Goal: Information Seeking & Learning: Check status

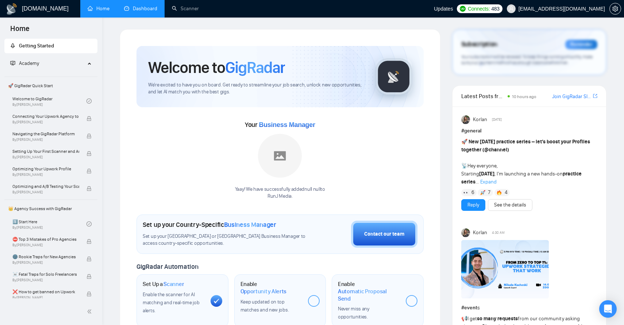
click at [140, 9] on link "Dashboard" at bounding box center [140, 8] width 33 height 6
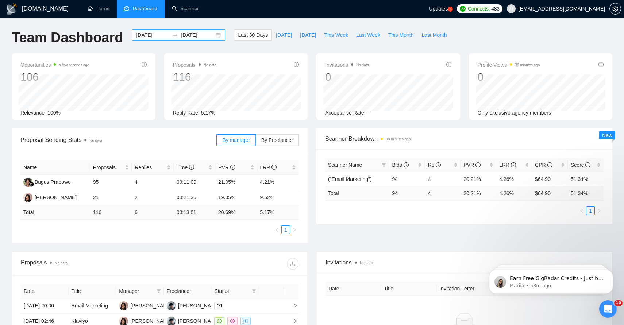
click at [159, 36] on input "[DATE]" at bounding box center [152, 35] width 33 height 8
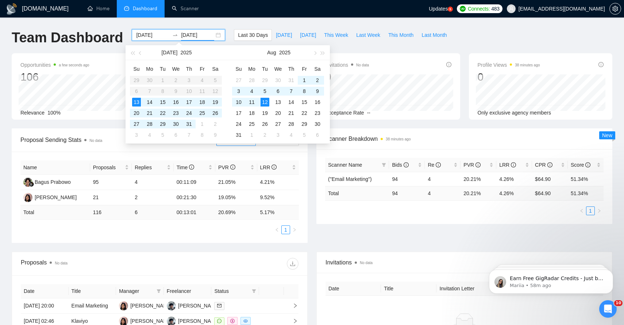
click at [204, 37] on input "[DATE]" at bounding box center [197, 35] width 33 height 8
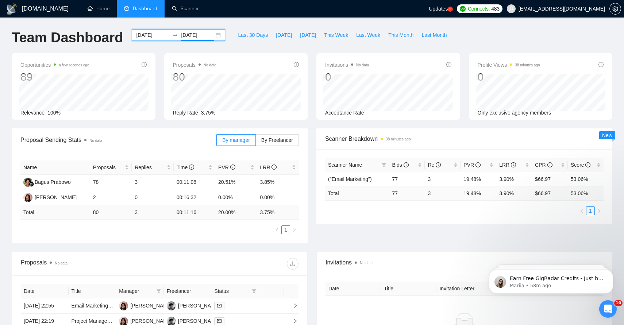
click at [196, 37] on input "[DATE]" at bounding box center [197, 35] width 33 height 8
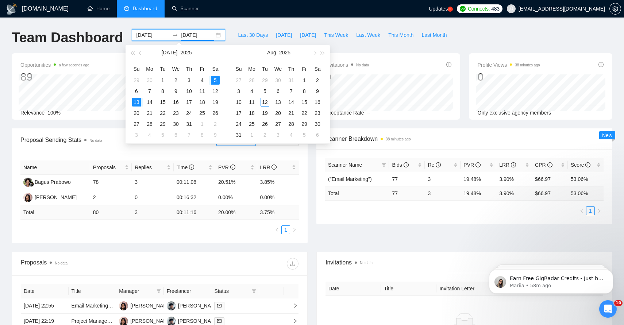
click at [205, 38] on input "2025-07-05" at bounding box center [197, 35] width 33 height 8
type input "[DATE]"
click at [150, 36] on input "[DATE]" at bounding box center [152, 35] width 33 height 8
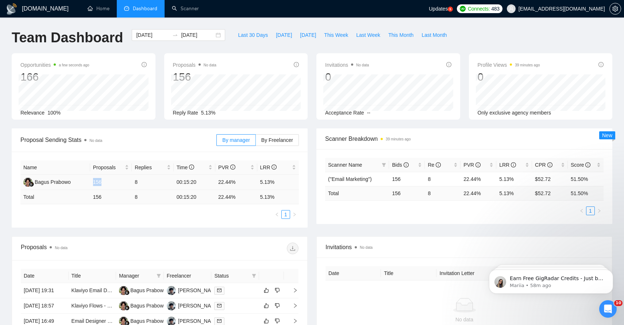
drag, startPoint x: 94, startPoint y: 183, endPoint x: 104, endPoint y: 185, distance: 9.6
click at [104, 185] on td "156" at bounding box center [111, 182] width 42 height 15
click at [113, 192] on td "156" at bounding box center [111, 197] width 42 height 14
drag, startPoint x: 92, startPoint y: 181, endPoint x: 112, endPoint y: 181, distance: 19.7
click at [112, 181] on td "156" at bounding box center [111, 182] width 42 height 15
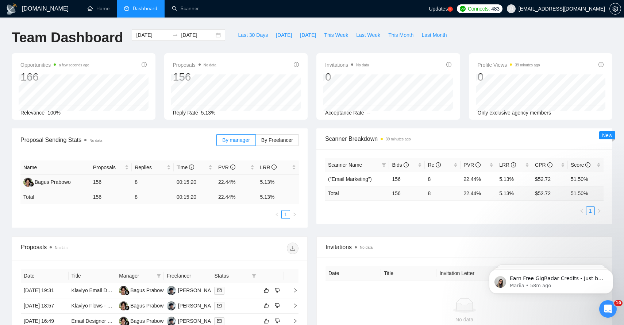
click at [178, 177] on td "00:15:20" at bounding box center [195, 182] width 42 height 15
drag, startPoint x: 256, startPoint y: 180, endPoint x: 273, endPoint y: 193, distance: 21.1
click at [273, 193] on table "Name Proposals Replies Time PVR LRR Bagus Prabowo 156 8 00:15:20 22.44% 5.13% T…" at bounding box center [159, 183] width 278 height 44
click at [159, 38] on input "[DATE]" at bounding box center [152, 35] width 33 height 8
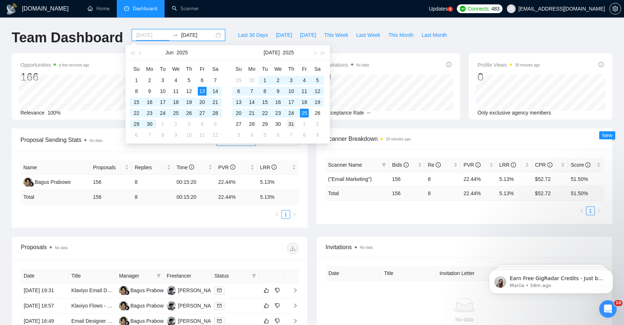
type input "2025-07-31"
click at [291, 127] on div "31" at bounding box center [291, 124] width 9 height 9
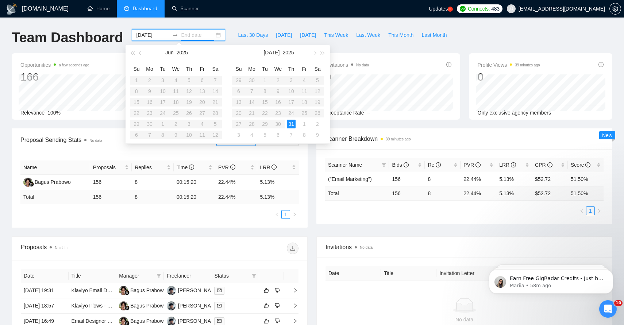
click at [204, 88] on table "Su Mo Tu We Th Fr Sa 1 2 3 4 5 6 7 8 9 10 11 12 13 14 15 16 17 18 19 20 21 22 2…" at bounding box center [176, 101] width 92 height 77
click at [195, 30] on div "2025-07-31" at bounding box center [178, 35] width 93 height 12
click at [144, 32] on input "2025-07-31" at bounding box center [152, 35] width 33 height 8
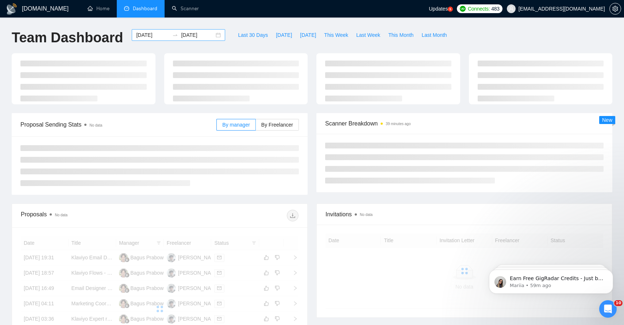
click at [169, 35] on div at bounding box center [175, 35] width 12 height 6
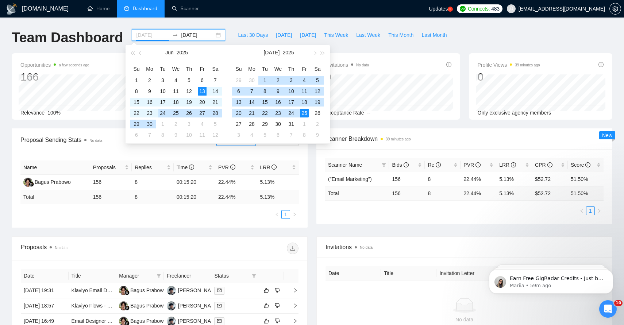
type input "[DATE]"
click at [164, 113] on div "24" at bounding box center [162, 113] width 9 height 9
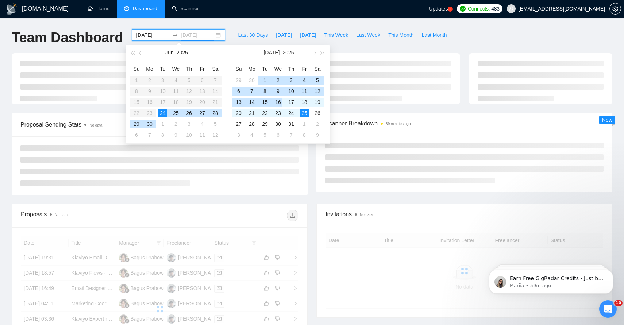
type input "[DATE]"
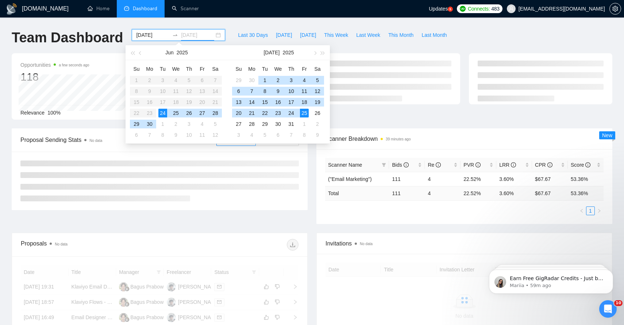
click at [304, 113] on div "25" at bounding box center [304, 113] width 9 height 9
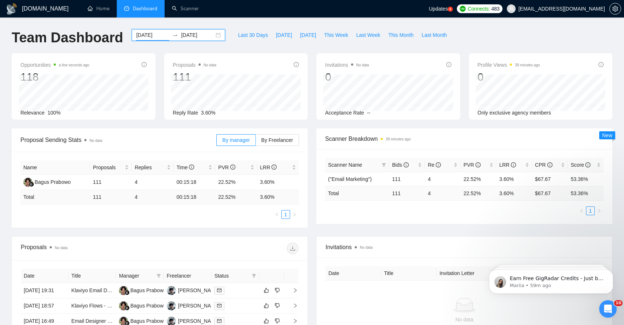
click at [151, 35] on input "[DATE]" at bounding box center [152, 35] width 33 height 8
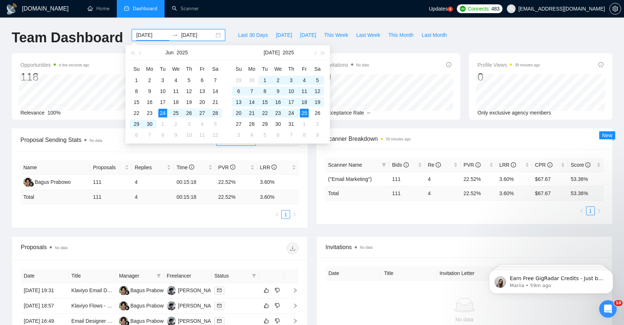
click at [151, 36] on input "[DATE]" at bounding box center [152, 35] width 33 height 8
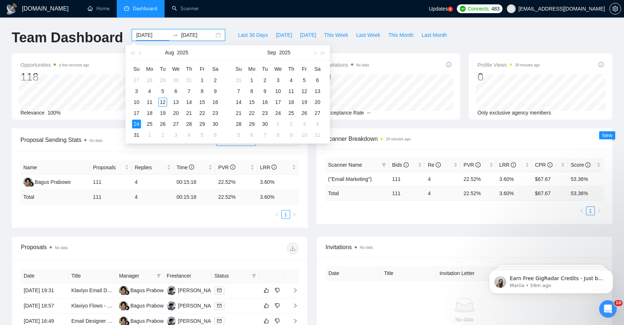
type input "[DATE]"
click at [196, 36] on input "[DATE]" at bounding box center [197, 35] width 33 height 8
click at [205, 37] on input "[DATE]" at bounding box center [197, 35] width 33 height 8
type input "[DATE]"
click at [160, 34] on input "[DATE]" at bounding box center [152, 35] width 33 height 8
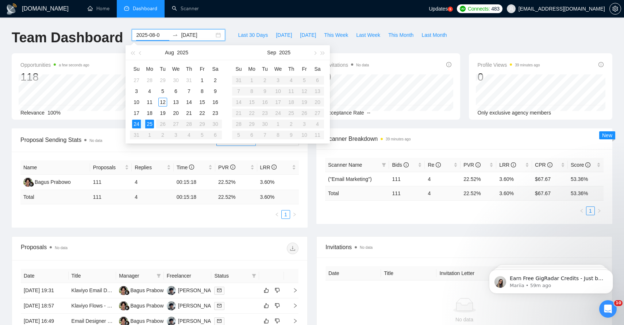
type input "[DATE]"
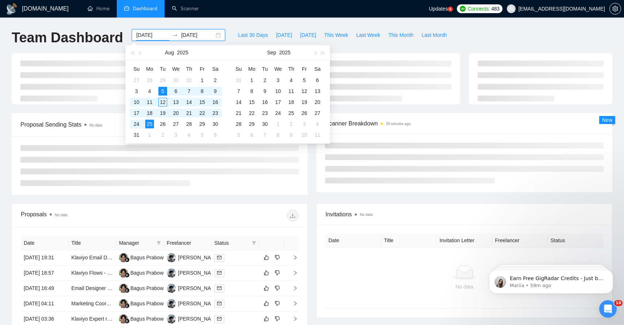
type input "[DATE]"
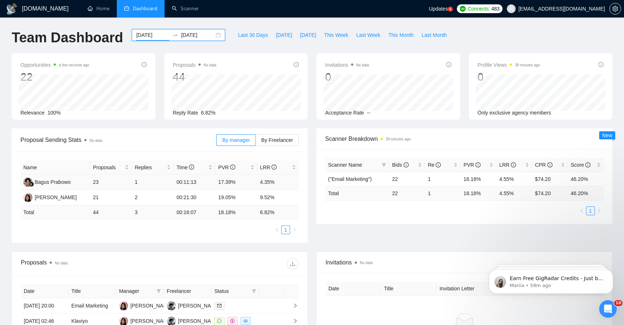
type input "[DATE]"
drag, startPoint x: 84, startPoint y: 181, endPoint x: 183, endPoint y: 181, distance: 99.2
click at [183, 181] on tr "Bagus Prabowo 23 1 00:11:13 17.39% 4.35%" at bounding box center [159, 182] width 278 height 15
click at [183, 181] on td "00:11:13" at bounding box center [195, 182] width 42 height 15
drag, startPoint x: 260, startPoint y: 182, endPoint x: 290, endPoint y: 182, distance: 30.3
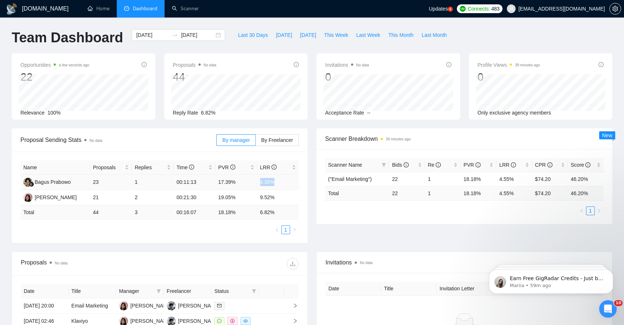
click at [290, 182] on td "4.35%" at bounding box center [278, 182] width 42 height 15
drag, startPoint x: 259, startPoint y: 199, endPoint x: 288, endPoint y: 199, distance: 28.8
click at [288, 199] on td "9.52%" at bounding box center [278, 197] width 42 height 15
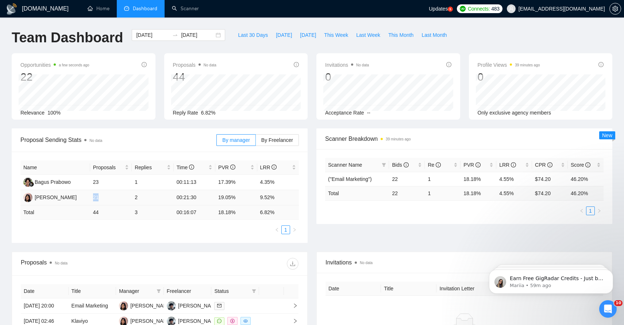
drag, startPoint x: 91, startPoint y: 198, endPoint x: 109, endPoint y: 197, distance: 18.6
click at [109, 197] on td "21" at bounding box center [111, 197] width 42 height 15
drag, startPoint x: 92, startPoint y: 195, endPoint x: 120, endPoint y: 195, distance: 27.7
click at [120, 195] on td "21" at bounding box center [111, 197] width 42 height 15
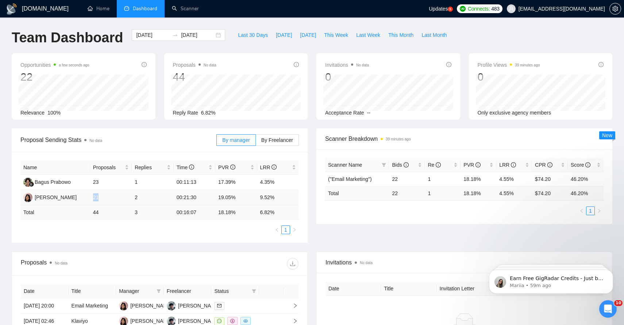
click at [120, 195] on td "21" at bounding box center [111, 197] width 42 height 15
click at [204, 236] on div "Name Proposals Replies Time PVR LRR Bagus Prabowo 23 1 00:11:13 17.39% 4.35% [P…" at bounding box center [160, 197] width 296 height 91
drag, startPoint x: 106, startPoint y: 197, endPoint x: 93, endPoint y: 197, distance: 13.5
click at [93, 197] on td "21" at bounding box center [111, 197] width 42 height 15
click at [120, 228] on ul "1" at bounding box center [159, 229] width 278 height 9
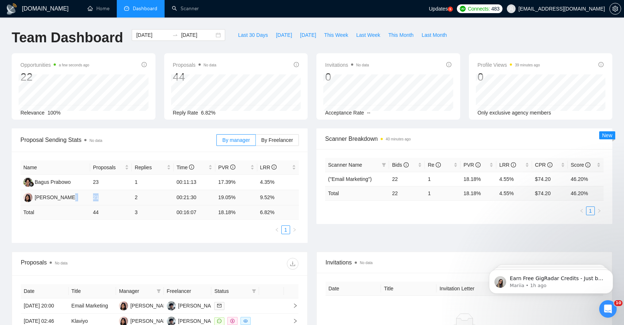
drag, startPoint x: 101, startPoint y: 201, endPoint x: 89, endPoint y: 198, distance: 12.9
click at [89, 198] on tr "[PERSON_NAME] 21 2 00:21:30 19.05% 9.52%" at bounding box center [159, 197] width 278 height 15
drag, startPoint x: 135, startPoint y: 195, endPoint x: 204, endPoint y: 195, distance: 68.9
click at [204, 195] on tr "[PERSON_NAME] 21 2 00:21:30 19.05% 9.52%" at bounding box center [159, 197] width 278 height 15
click at [229, 201] on td "19.05%" at bounding box center [236, 197] width 42 height 15
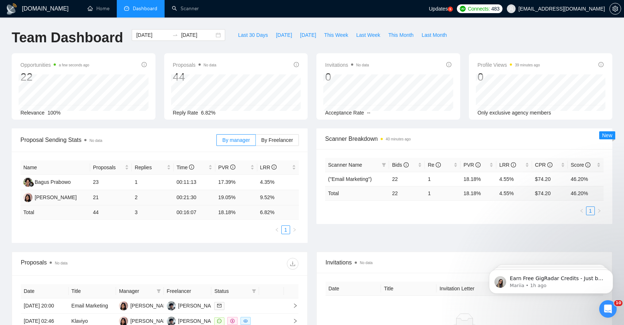
click at [229, 203] on td "19.05%" at bounding box center [236, 197] width 42 height 15
